Goal: Complete application form

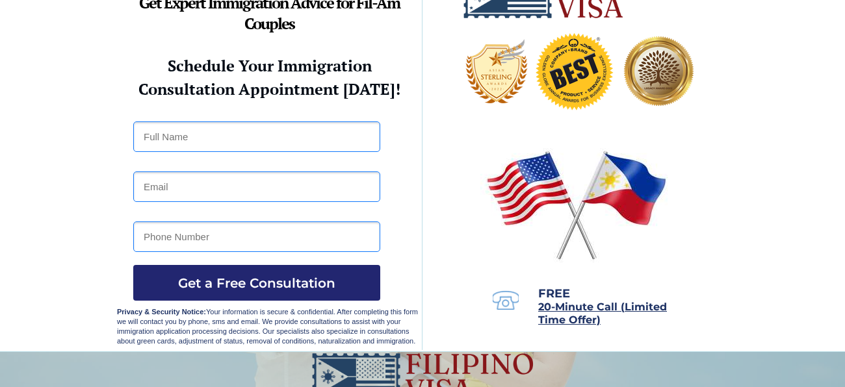
scroll to position [25, 0]
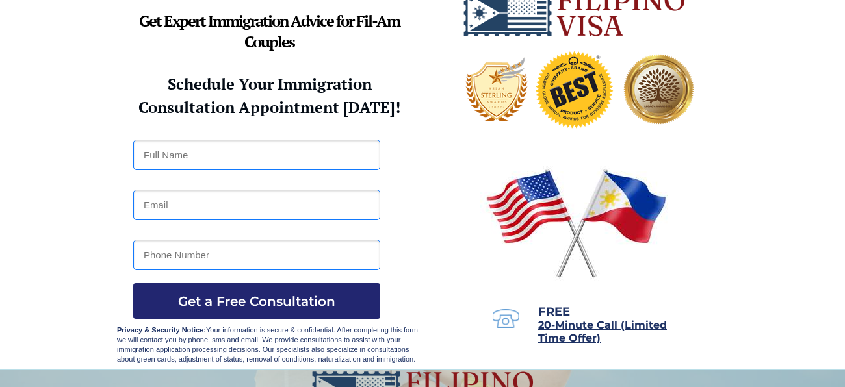
click at [171, 160] on input "text" at bounding box center [256, 155] width 247 height 31
click at [213, 148] on input "Will Simon" at bounding box center [256, 155] width 247 height 31
type input "Will Simon Jabuen"
click at [213, 148] on input "Will Simon Jabuen" at bounding box center [256, 155] width 247 height 31
click at [226, 207] on input "edjabuen" at bounding box center [256, 205] width 247 height 31
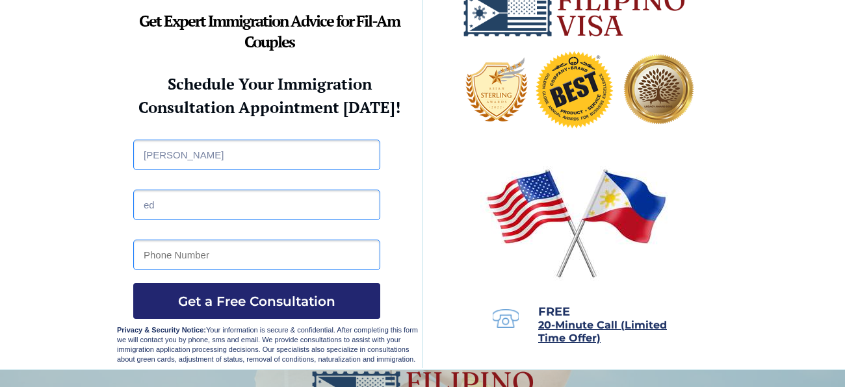
type input "e"
type input "wsjabuen18@gmail.com"
click at [254, 261] on input "tel" at bounding box center [256, 255] width 247 height 31
type input "09288704653"
click at [199, 309] on button "Get a Free Consultation" at bounding box center [256, 301] width 247 height 36
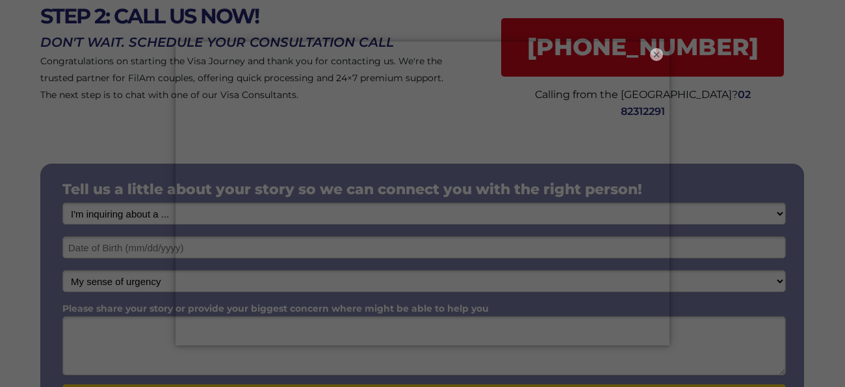
scroll to position [181, 0]
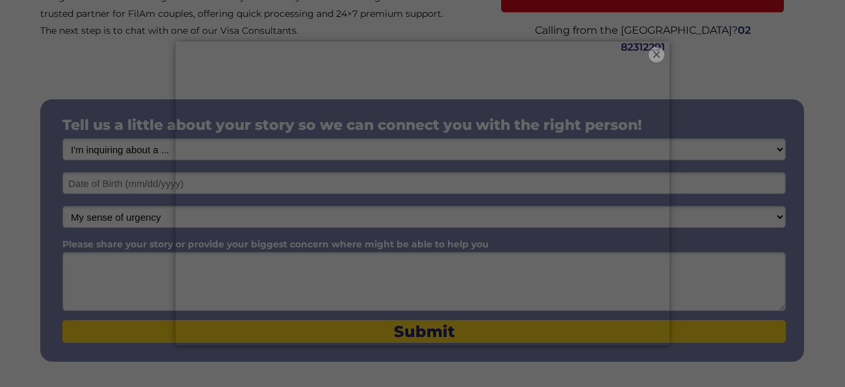
click at [660, 49] on button "×" at bounding box center [657, 55] width 16 height 16
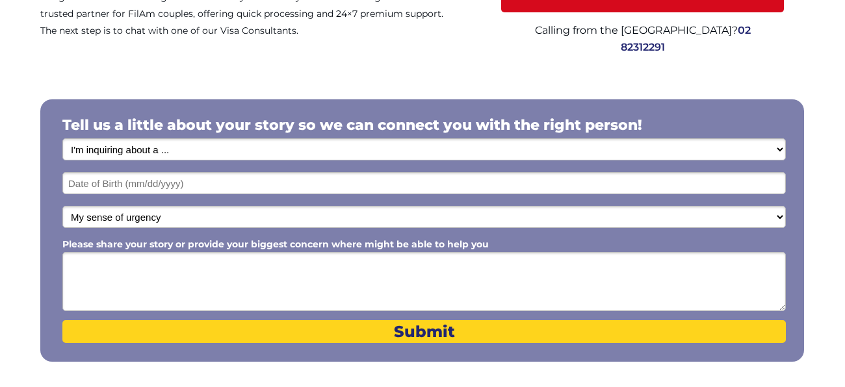
click at [256, 159] on select "I'm inquiring about a ... I don't know or other services Retirement Visa for Th…" at bounding box center [424, 149] width 724 height 22
select select "1792"
click at [62, 139] on select "I'm inquiring about a ... I don't know or other services Retirement Visa for Th…" at bounding box center [424, 149] width 724 height 22
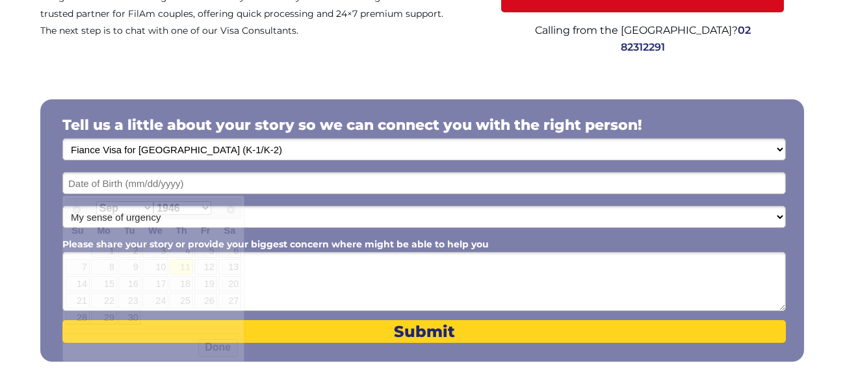
click at [235, 192] on input "text" at bounding box center [424, 183] width 724 height 22
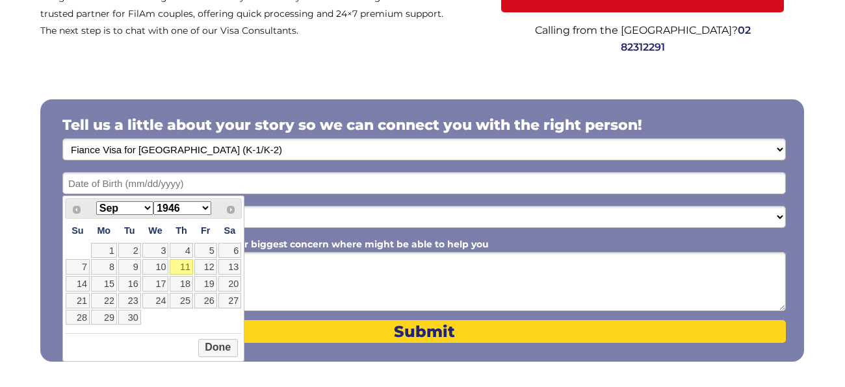
click at [203, 213] on select "1946 1947 1948 1949 1950 1951 1952 1953 1954 1955 1956 1957 1958 1959 1960 1961…" at bounding box center [181, 209] width 57 height 14
click at [211, 210] on select "1946 1947 1948 1949 1950 1951 1952 1953 1954 1955 1956 1957 1958 1959 1960 1961…" at bounding box center [181, 209] width 57 height 14
click at [239, 286] on link "18" at bounding box center [229, 284] width 23 height 16
type input "09/18/1999"
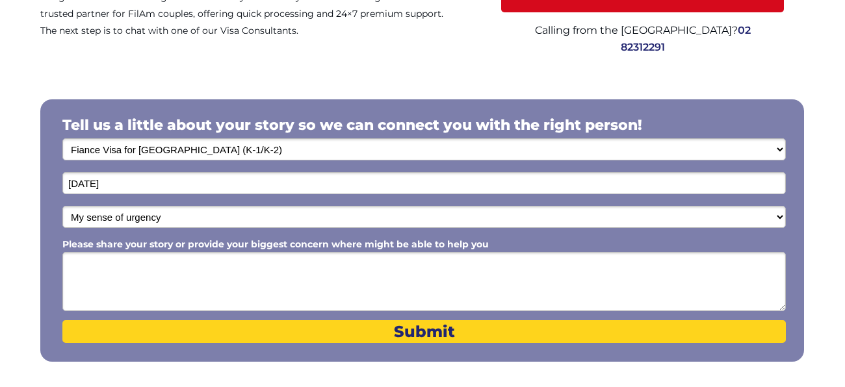
click at [295, 203] on div at bounding box center [422, 230] width 764 height 263
click at [276, 289] on textarea "Please share your story or provide your biggest concern where might be able to …" at bounding box center [424, 281] width 724 height 59
type textarea "I"
type textarea "H"
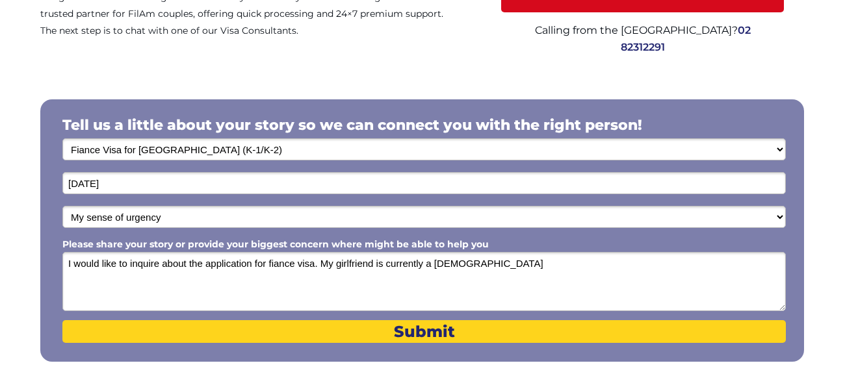
click at [372, 261] on textarea "I would like to inquire about the application for fiance visa. My girlfriend is…" at bounding box center [424, 281] width 724 height 59
click at [528, 268] on textarea "I would like to inquire about the application for fiance visa. My fiance is cur…" at bounding box center [424, 281] width 724 height 59
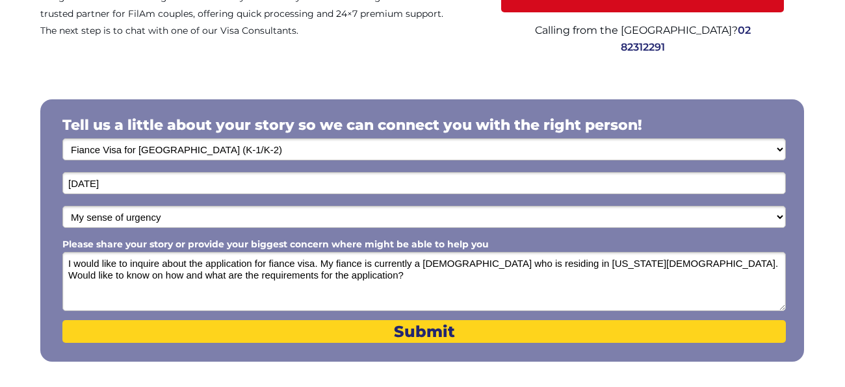
click at [247, 276] on textarea "I would like to inquire about the application for fiance visa. My fiance is cur…" at bounding box center [424, 281] width 724 height 59
click at [263, 290] on textarea "I would like to inquire about the application for fiance visa. My fiance is cur…" at bounding box center [424, 281] width 724 height 59
click at [278, 280] on textarea "I would like to inquire about the application for fiance visa. My fiance is cur…" at bounding box center [424, 281] width 724 height 59
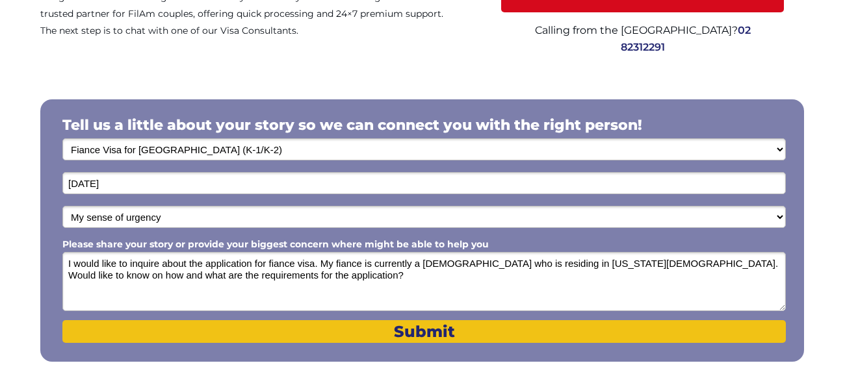
type textarea "I would like to inquire about the application for fiance visa. My fiance is cur…"
click at [268, 342] on button "Submit" at bounding box center [424, 331] width 724 height 23
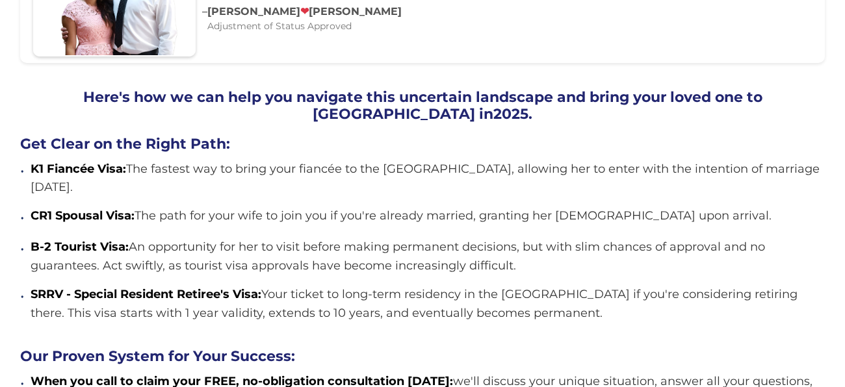
scroll to position [1091, 0]
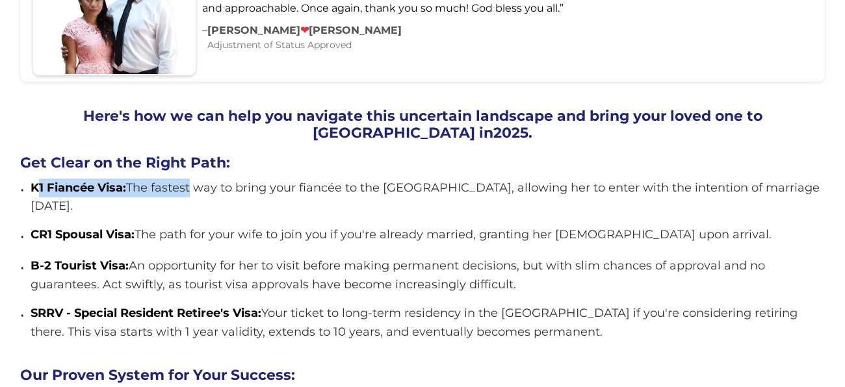
drag, startPoint x: 37, startPoint y: 170, endPoint x: 190, endPoint y: 161, distance: 153.7
click at [190, 179] on p "K1 Fiancée Visa: The fastest way to bring your fiancée to [GEOGRAPHIC_DATA], al…" at bounding box center [428, 198] width 794 height 38
click at [111, 226] on p "CR1 Spousal Visa: The path for your wife to join you if you're already married,…" at bounding box center [401, 235] width 741 height 19
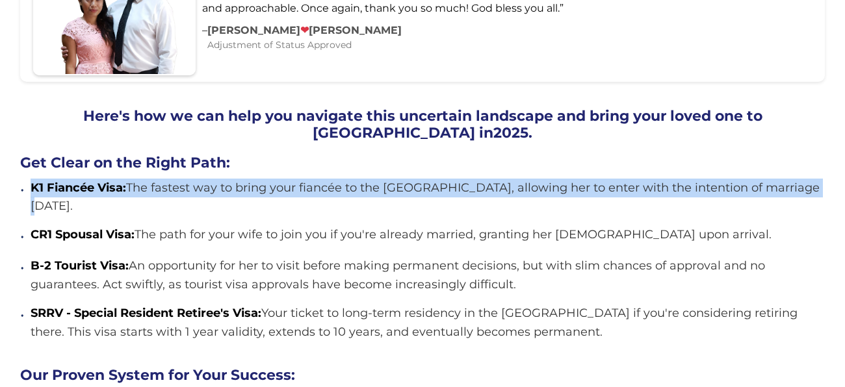
drag, startPoint x: 32, startPoint y: 166, endPoint x: 811, endPoint y: 168, distance: 778.8
click at [811, 179] on div "• K1 Fiancée Visa: The fastest way to bring your fiancée to the US, allowing he…" at bounding box center [422, 198] width 805 height 38
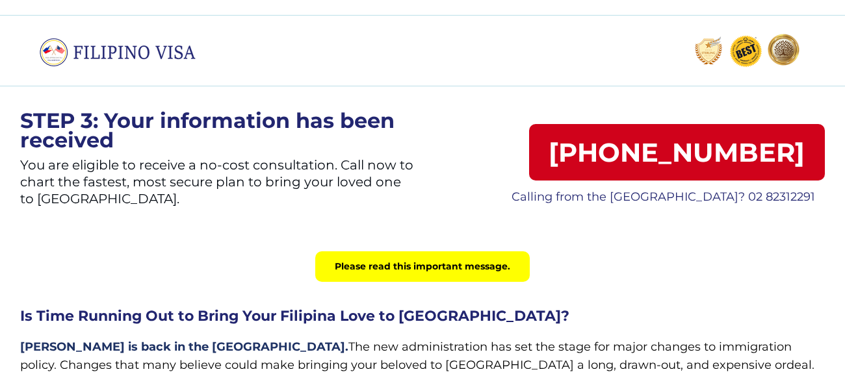
scroll to position [0, 0]
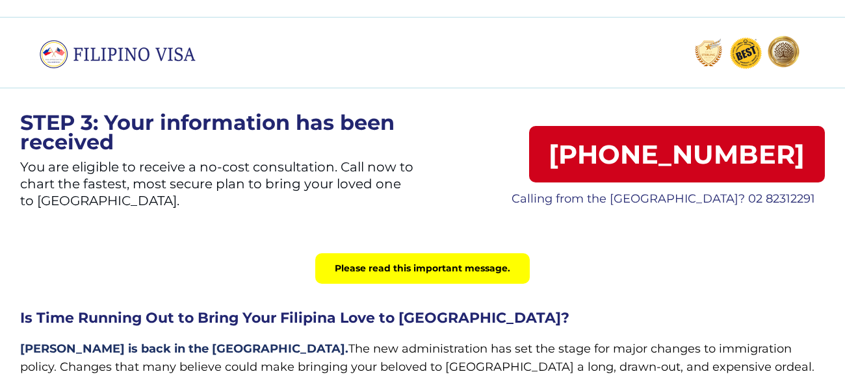
click at [387, 269] on div "Please read this important message." at bounding box center [422, 269] width 215 height 31
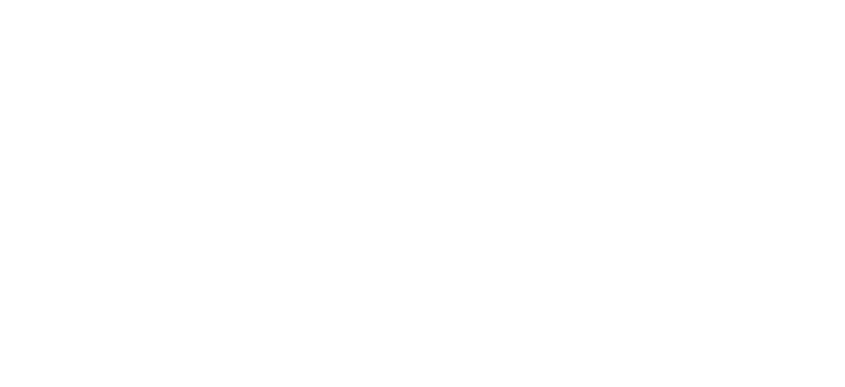
scroll to position [181, 0]
